Goal: Navigation & Orientation: Find specific page/section

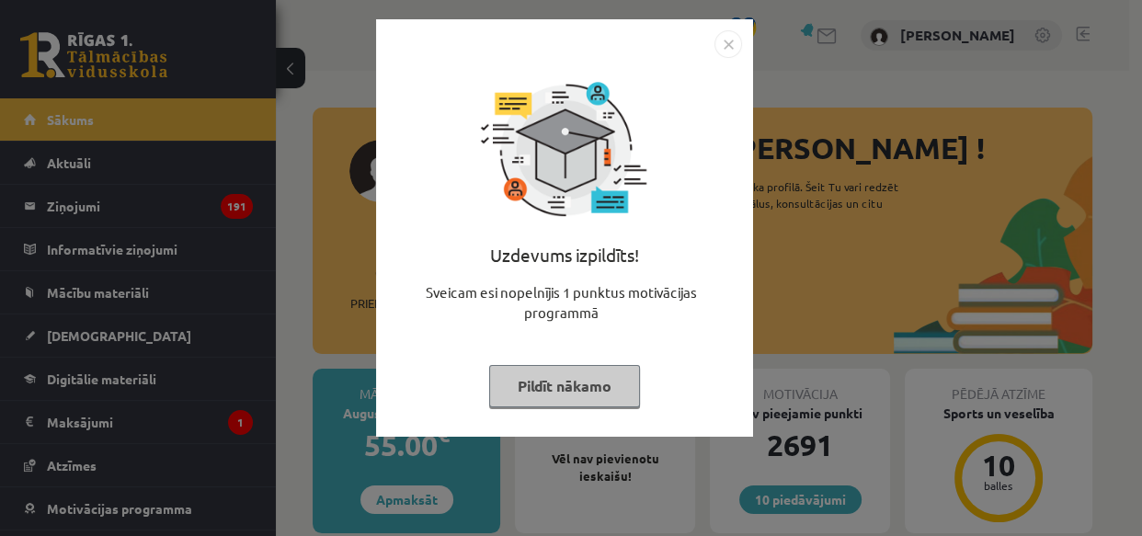
click at [582, 388] on button "Pildīt nākamo" at bounding box center [564, 386] width 151 height 42
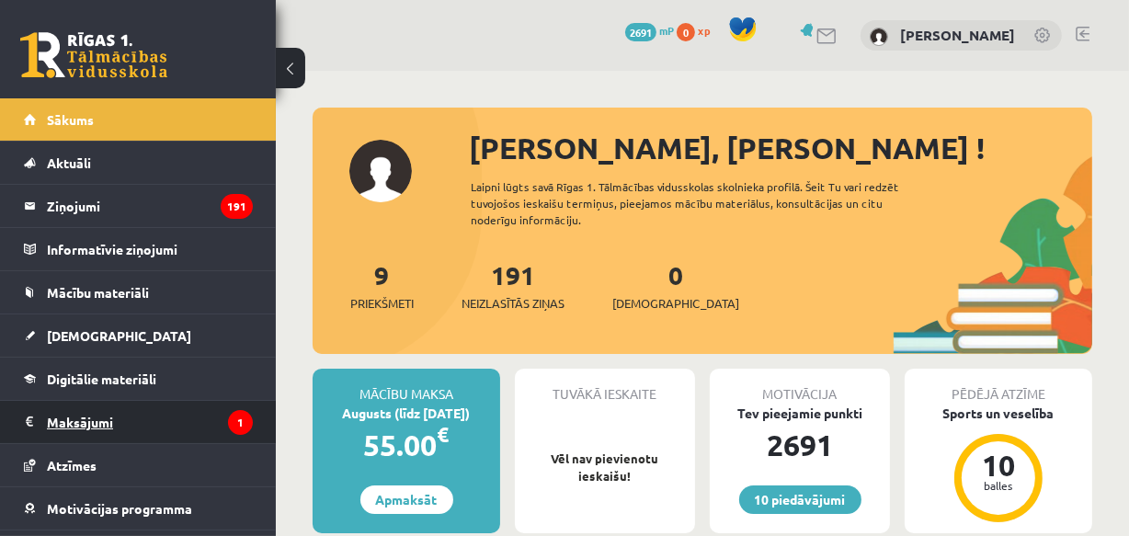
click at [116, 415] on legend "Maksājumi 1" at bounding box center [150, 422] width 206 height 42
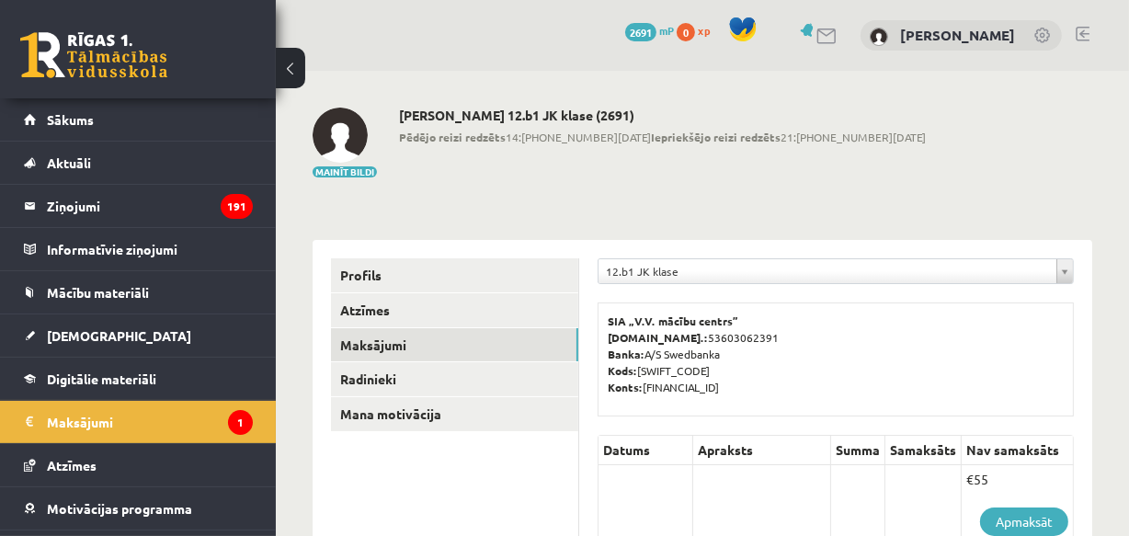
click at [1079, 32] on link at bounding box center [1083, 34] width 14 height 15
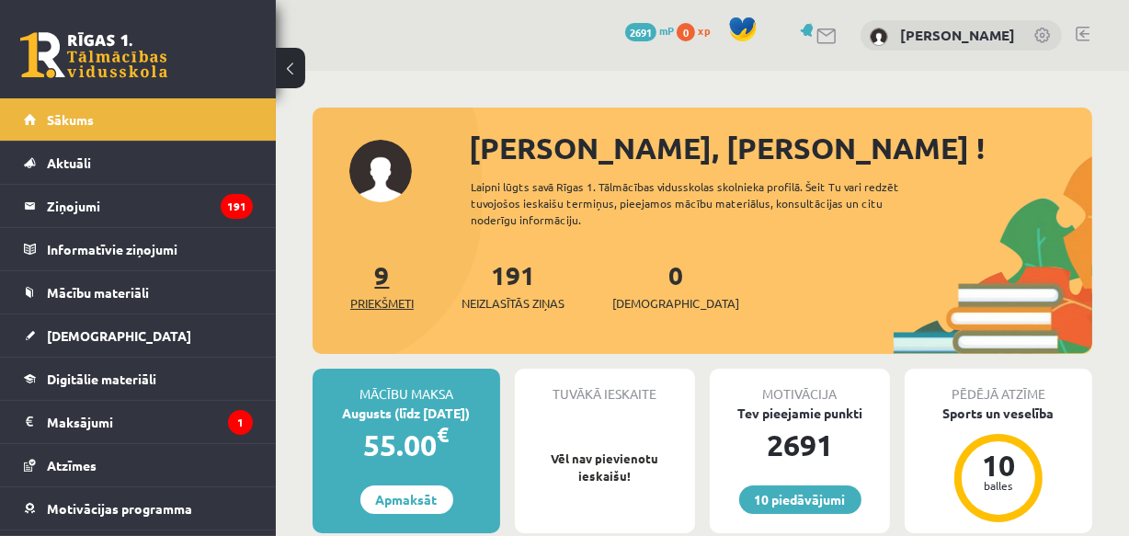
click at [389, 277] on link "9 Priekšmeti" at bounding box center [381, 285] width 63 height 54
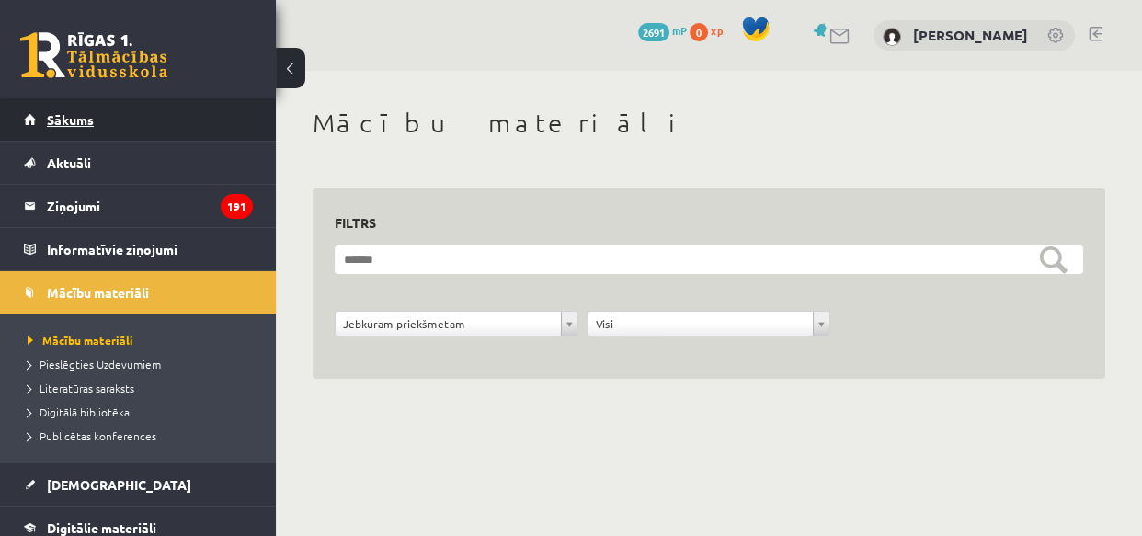
click at [89, 116] on span "Sākums" at bounding box center [70, 119] width 47 height 17
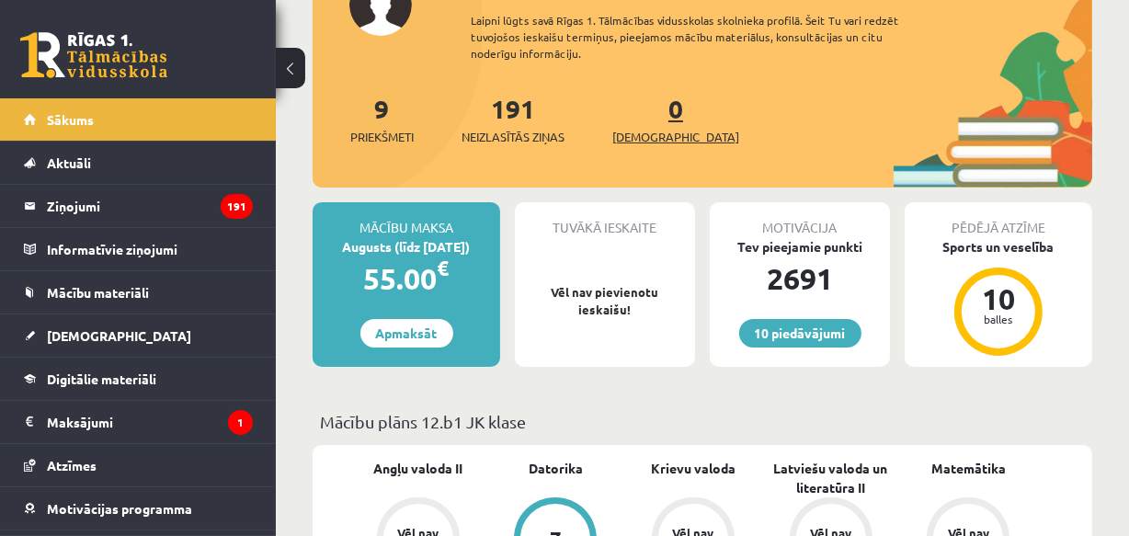
scroll to position [83, 0]
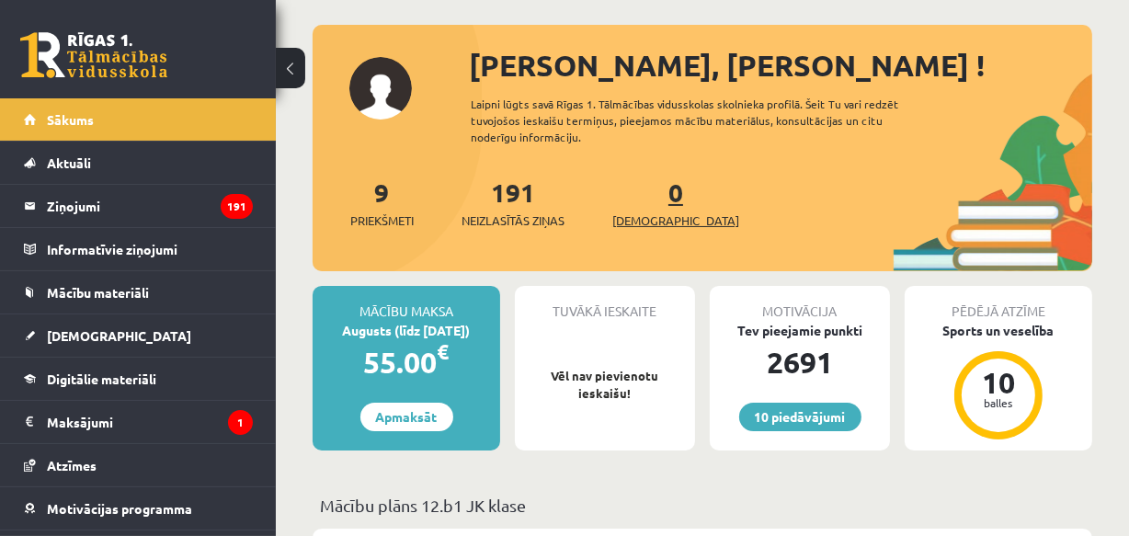
click at [634, 212] on span "[DEMOGRAPHIC_DATA]" at bounding box center [675, 221] width 127 height 18
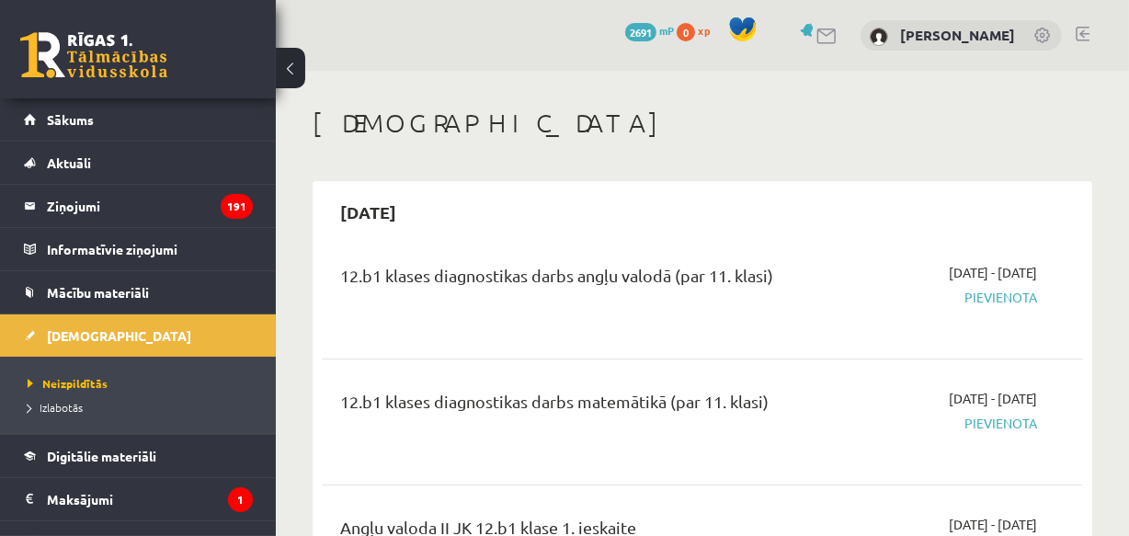
click at [1081, 29] on link at bounding box center [1083, 34] width 14 height 15
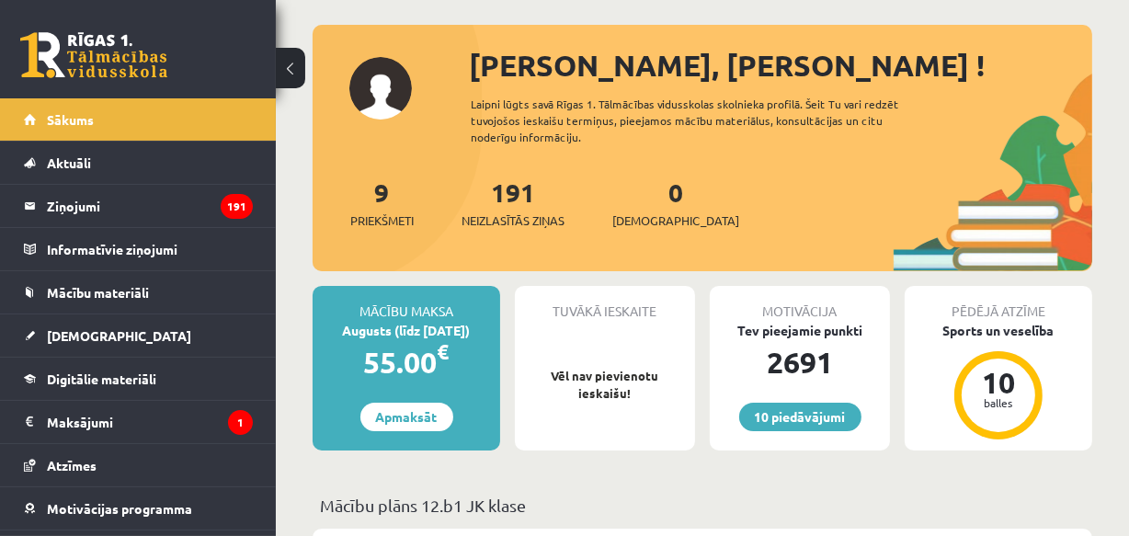
scroll to position [250, 0]
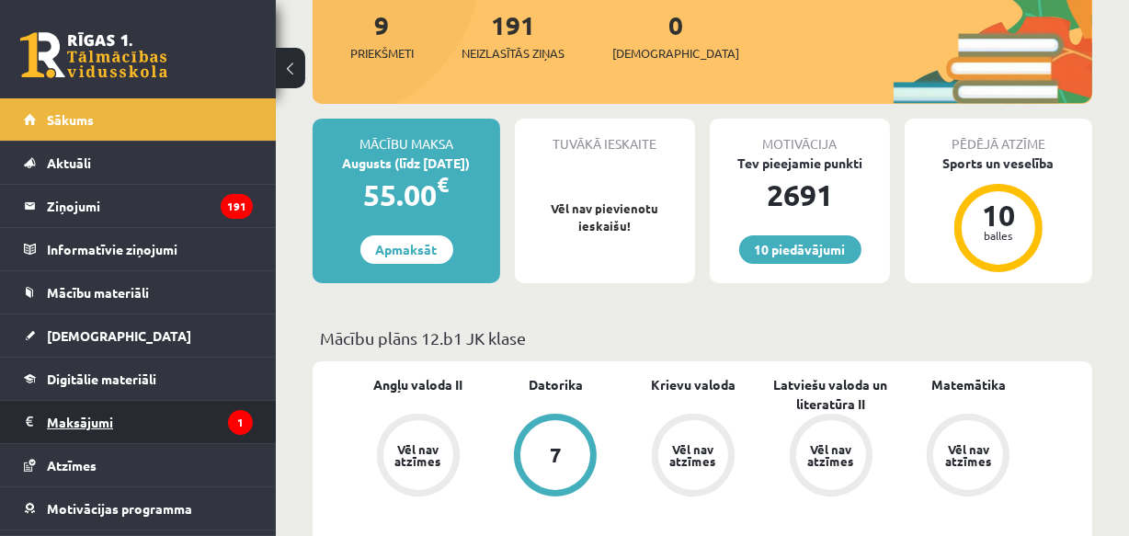
click at [92, 417] on legend "Maksājumi 1" at bounding box center [150, 422] width 206 height 42
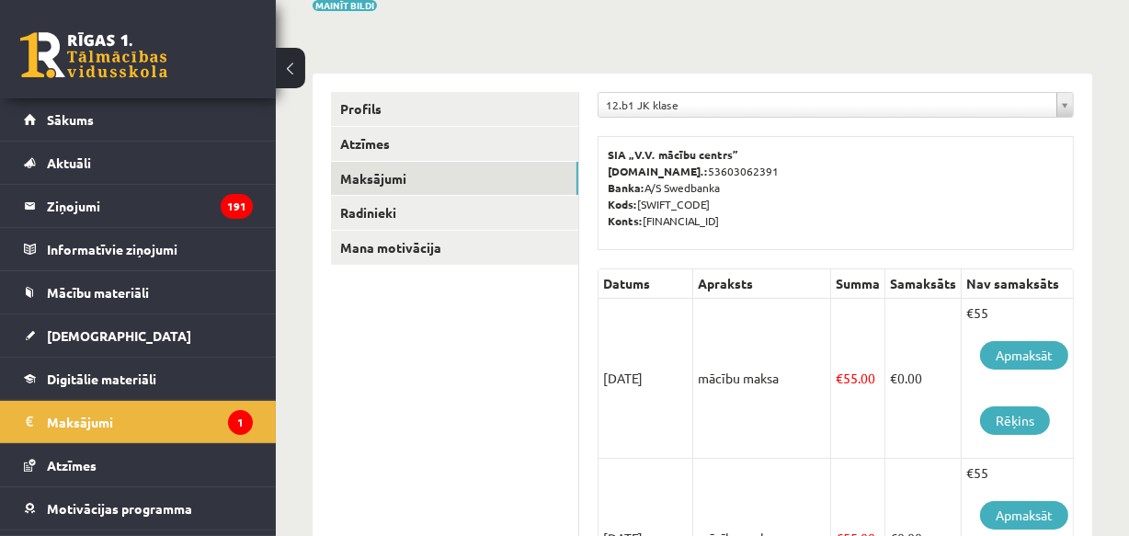
scroll to position [250, 0]
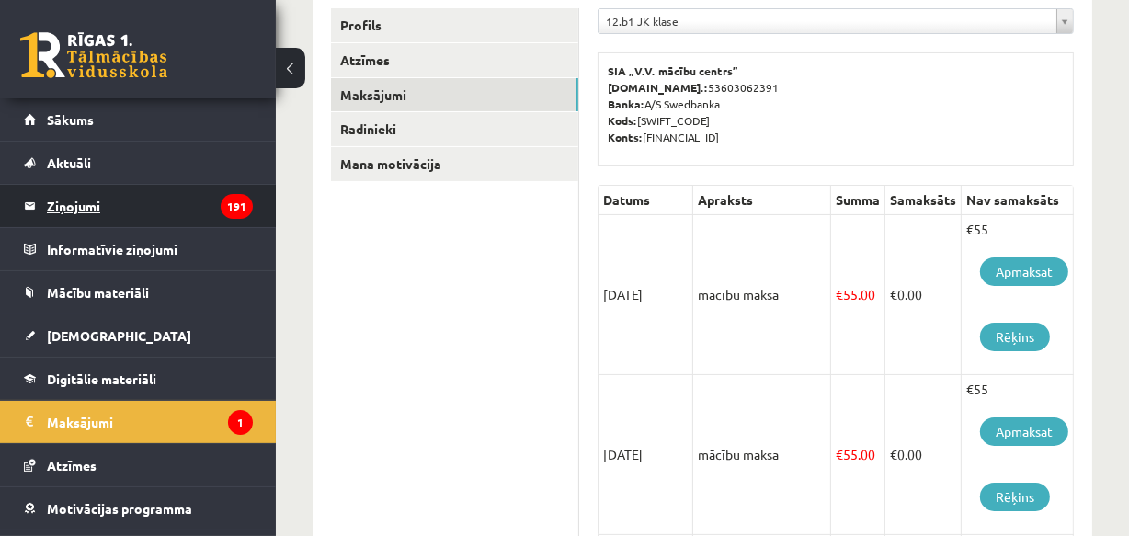
click at [88, 198] on legend "Ziņojumi 191" at bounding box center [150, 206] width 206 height 42
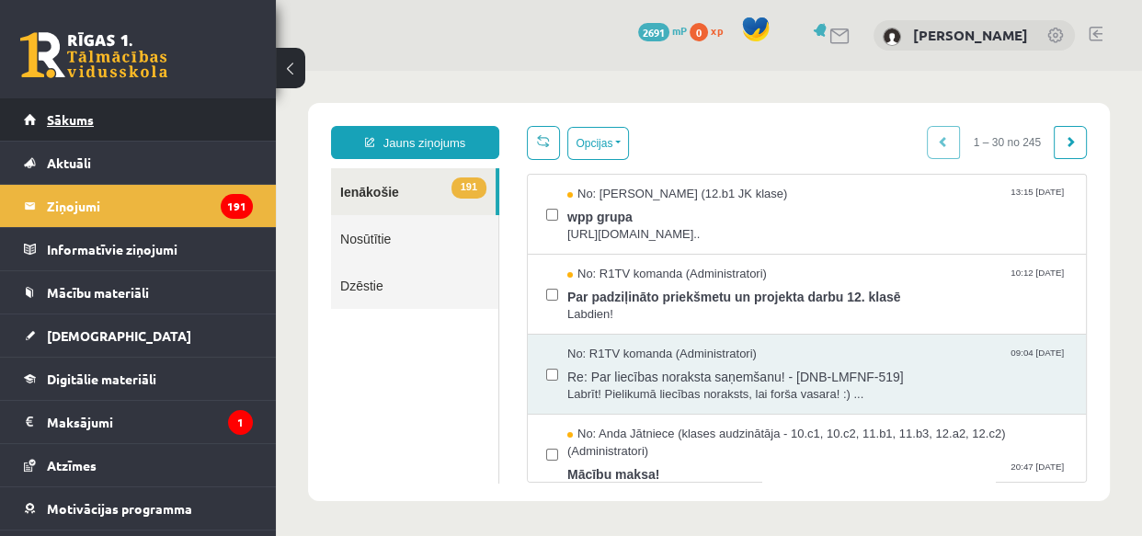
click at [67, 106] on link "Sākums" at bounding box center [138, 119] width 229 height 42
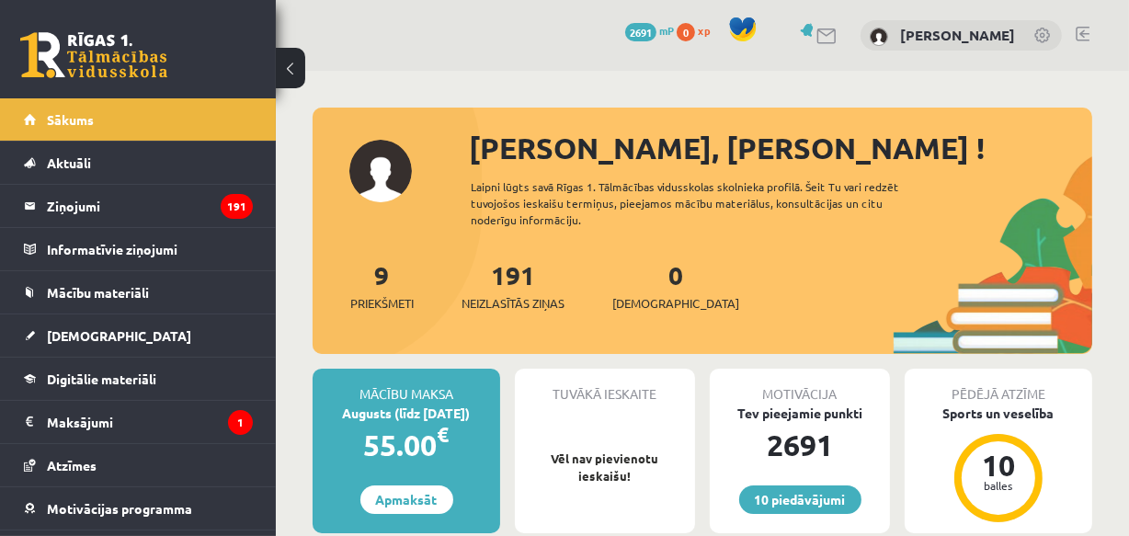
scroll to position [83, 0]
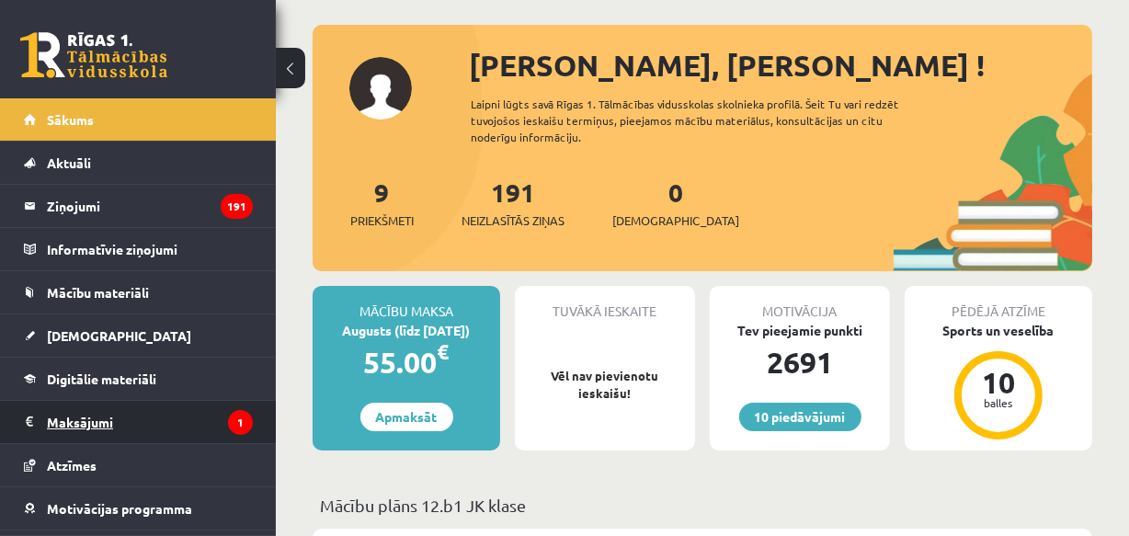
click at [102, 422] on legend "Maksājumi 1" at bounding box center [150, 422] width 206 height 42
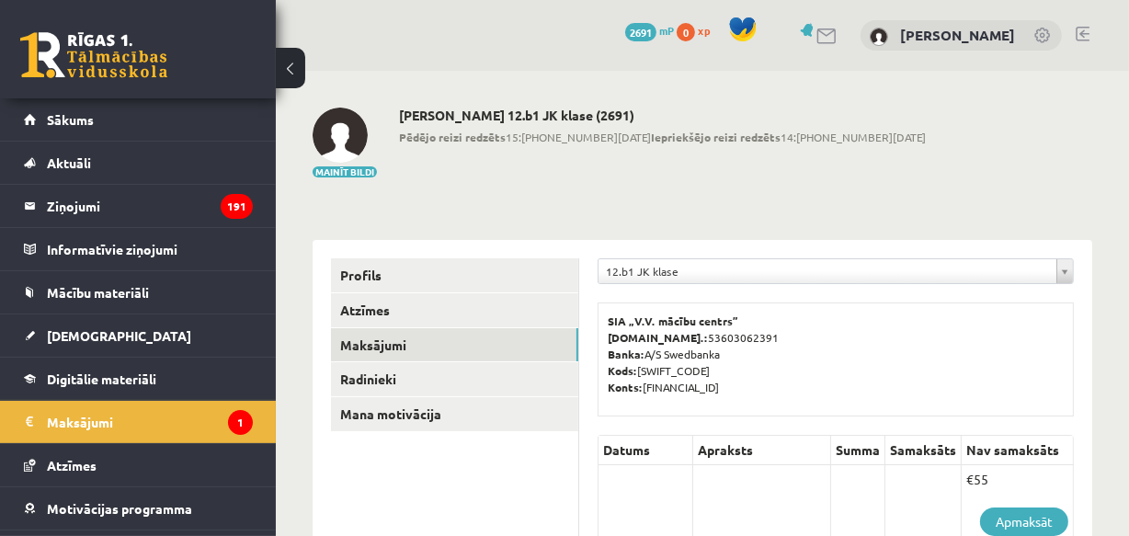
click at [1075, 25] on div "10 Dāvanas 2691 mP 0 xp [PERSON_NAME]" at bounding box center [702, 35] width 853 height 71
click at [1078, 29] on link at bounding box center [1083, 34] width 14 height 15
